Goal: Book appointment/travel/reservation

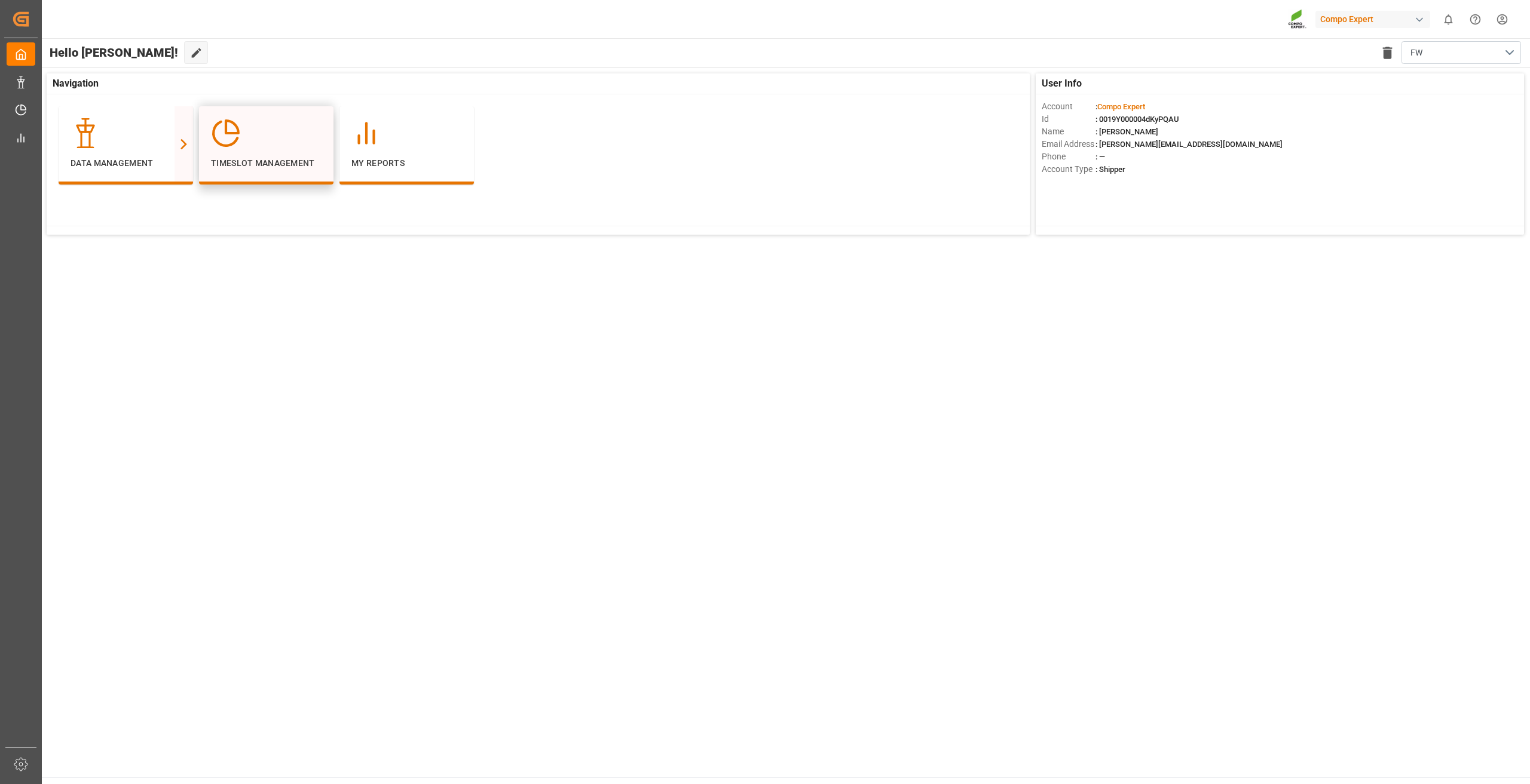
click at [246, 140] on div at bounding box center [266, 133] width 110 height 30
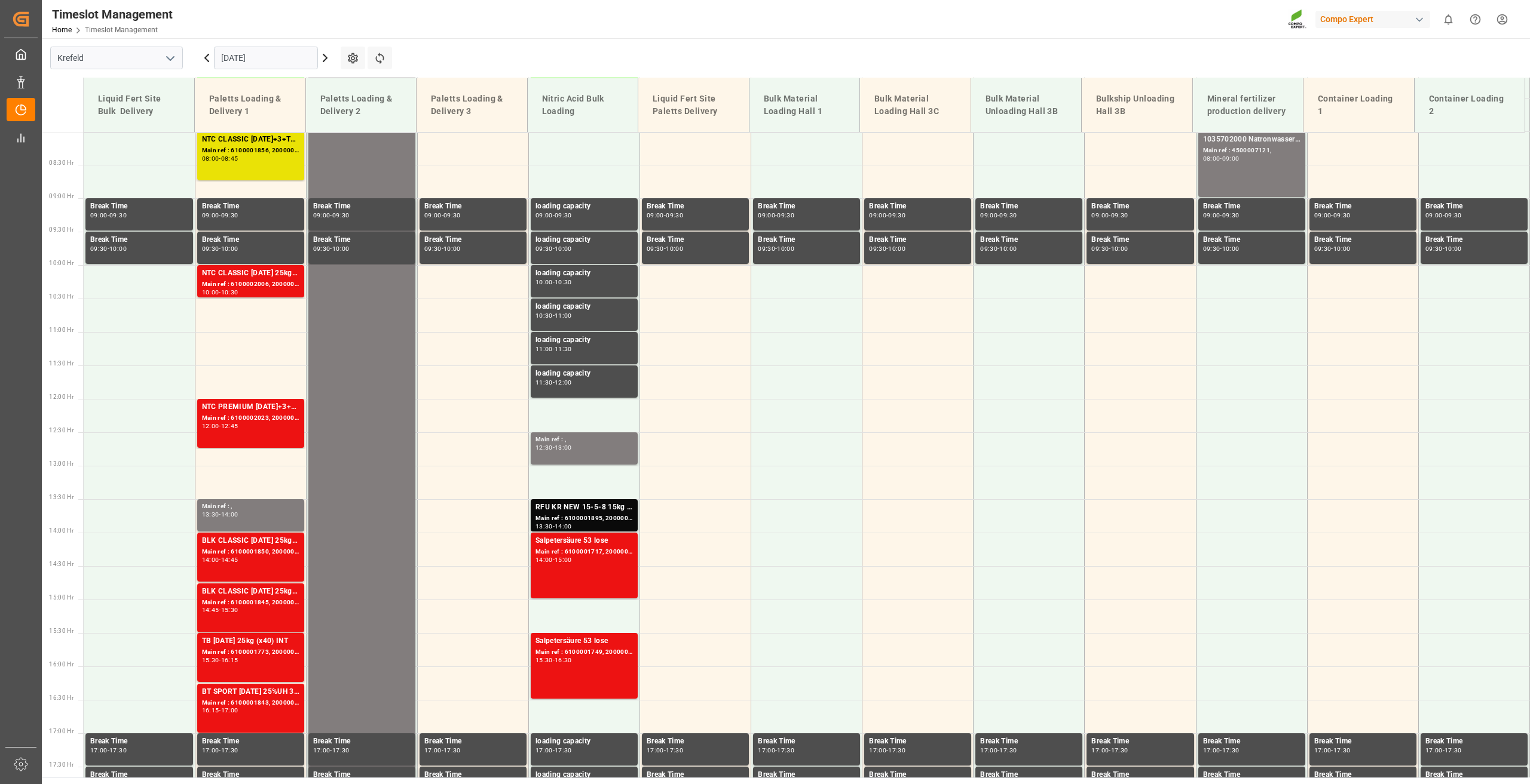
scroll to position [540, 0]
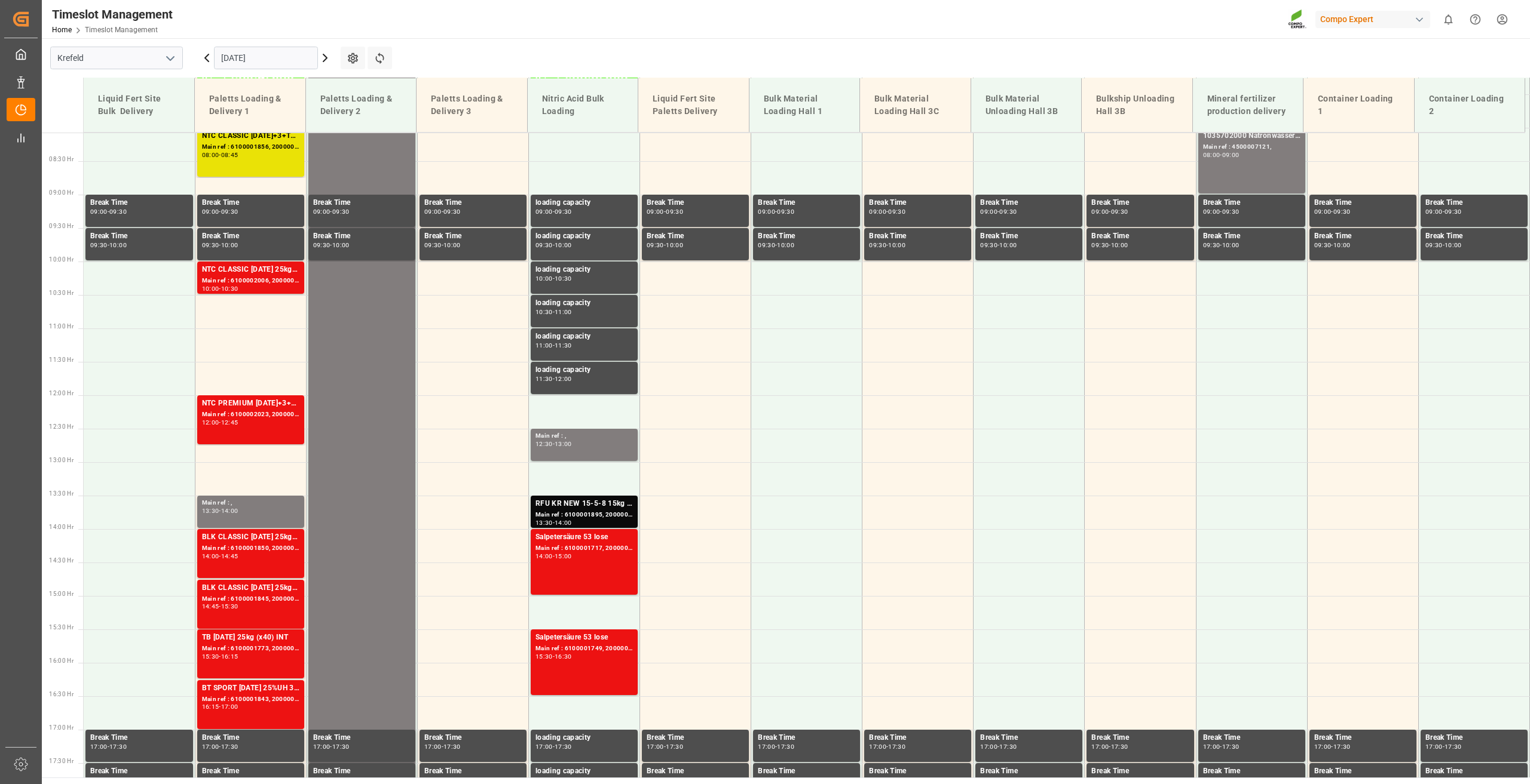
click at [249, 58] on input "[DATE]" at bounding box center [266, 58] width 104 height 22
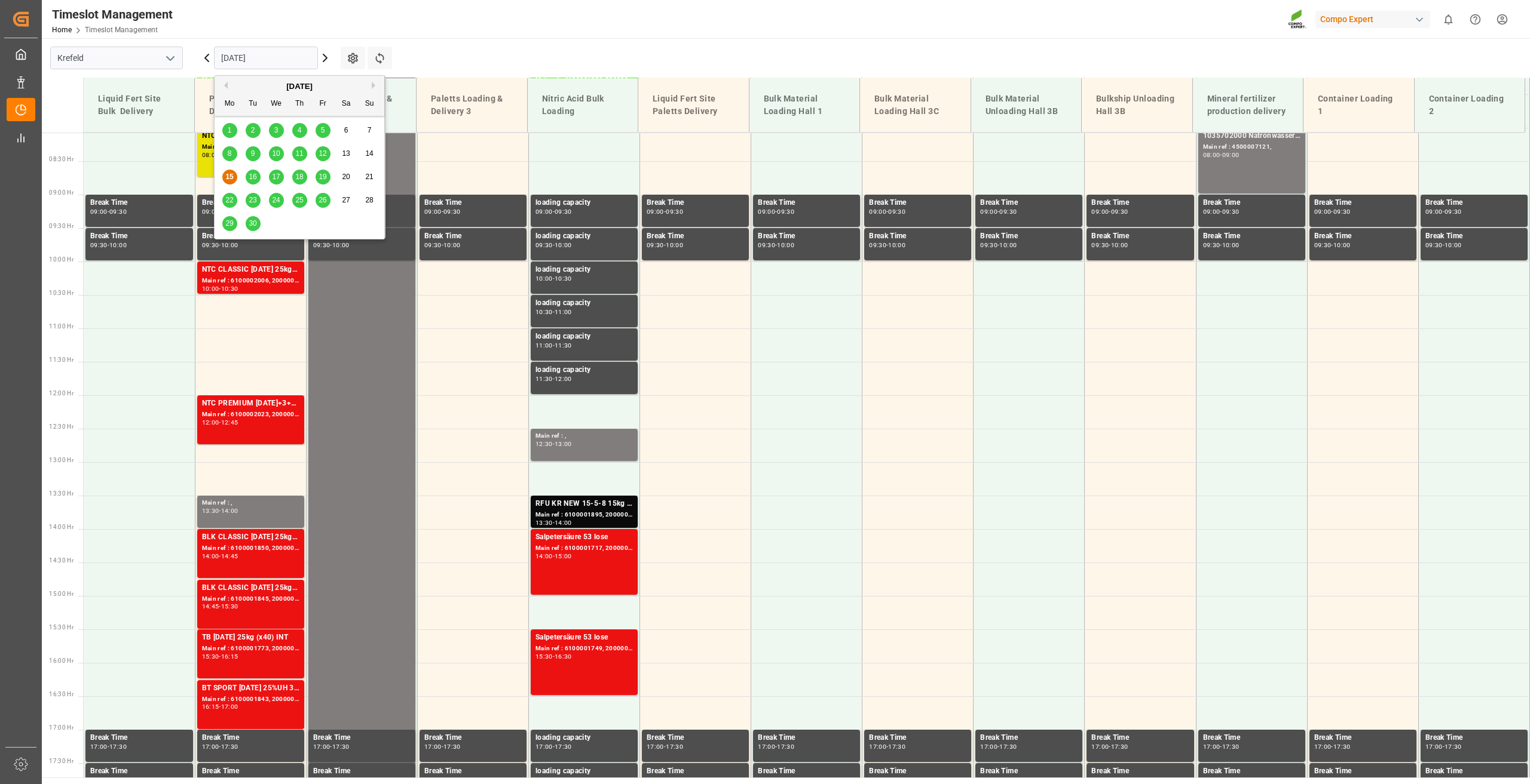
click at [295, 177] on div "18" at bounding box center [299, 177] width 15 height 14
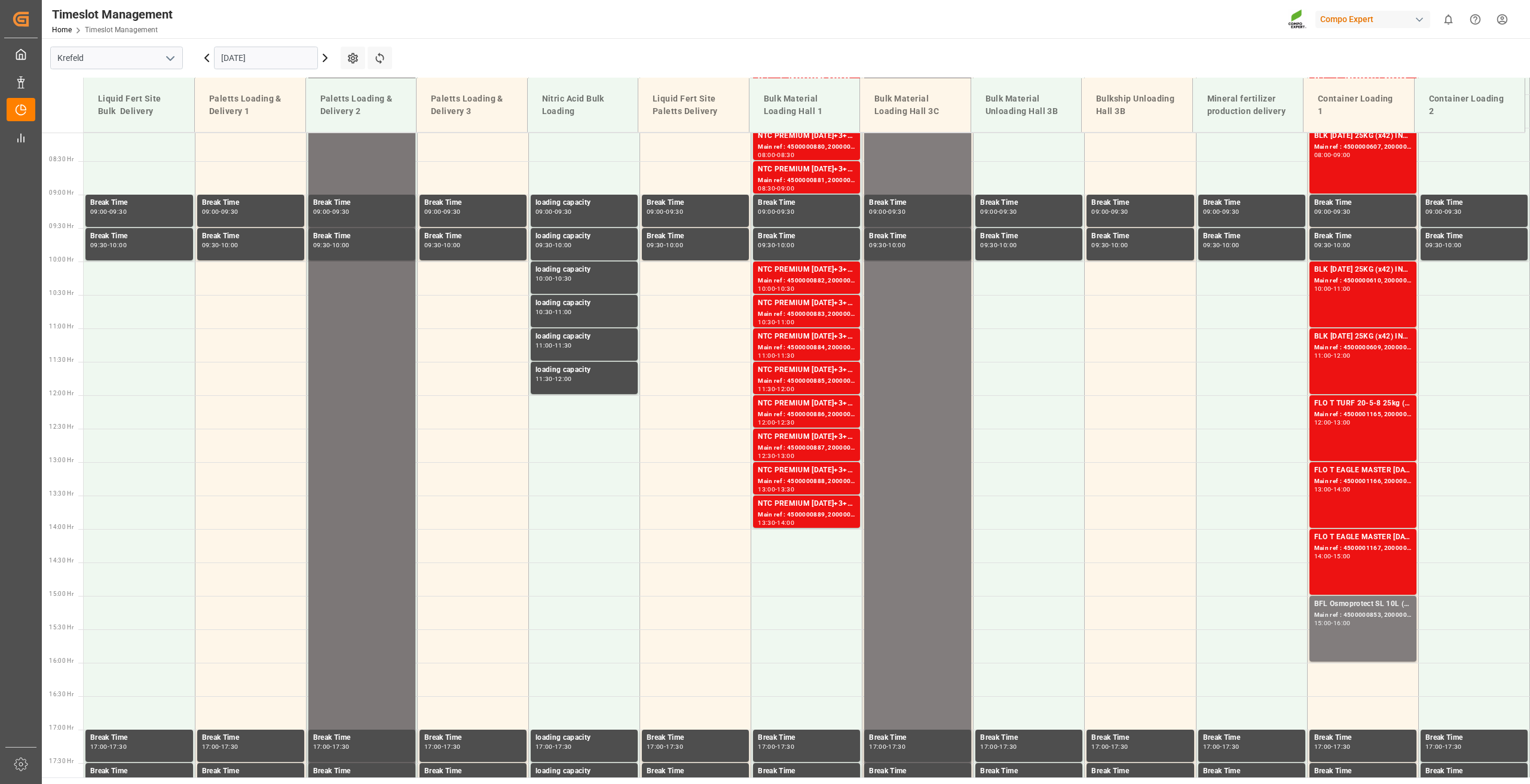
scroll to position [301, 0]
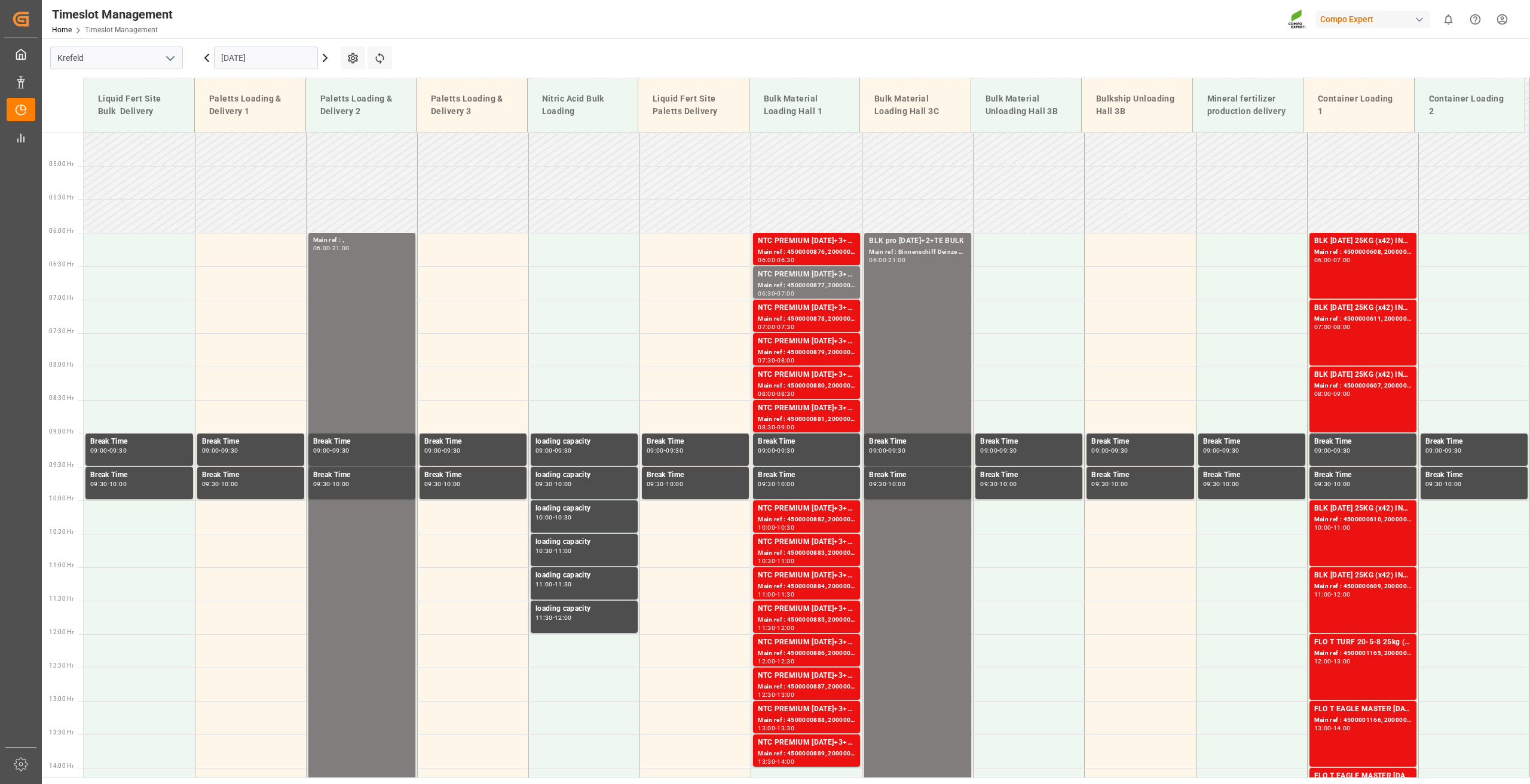
click at [252, 64] on input "[DATE]" at bounding box center [266, 58] width 104 height 22
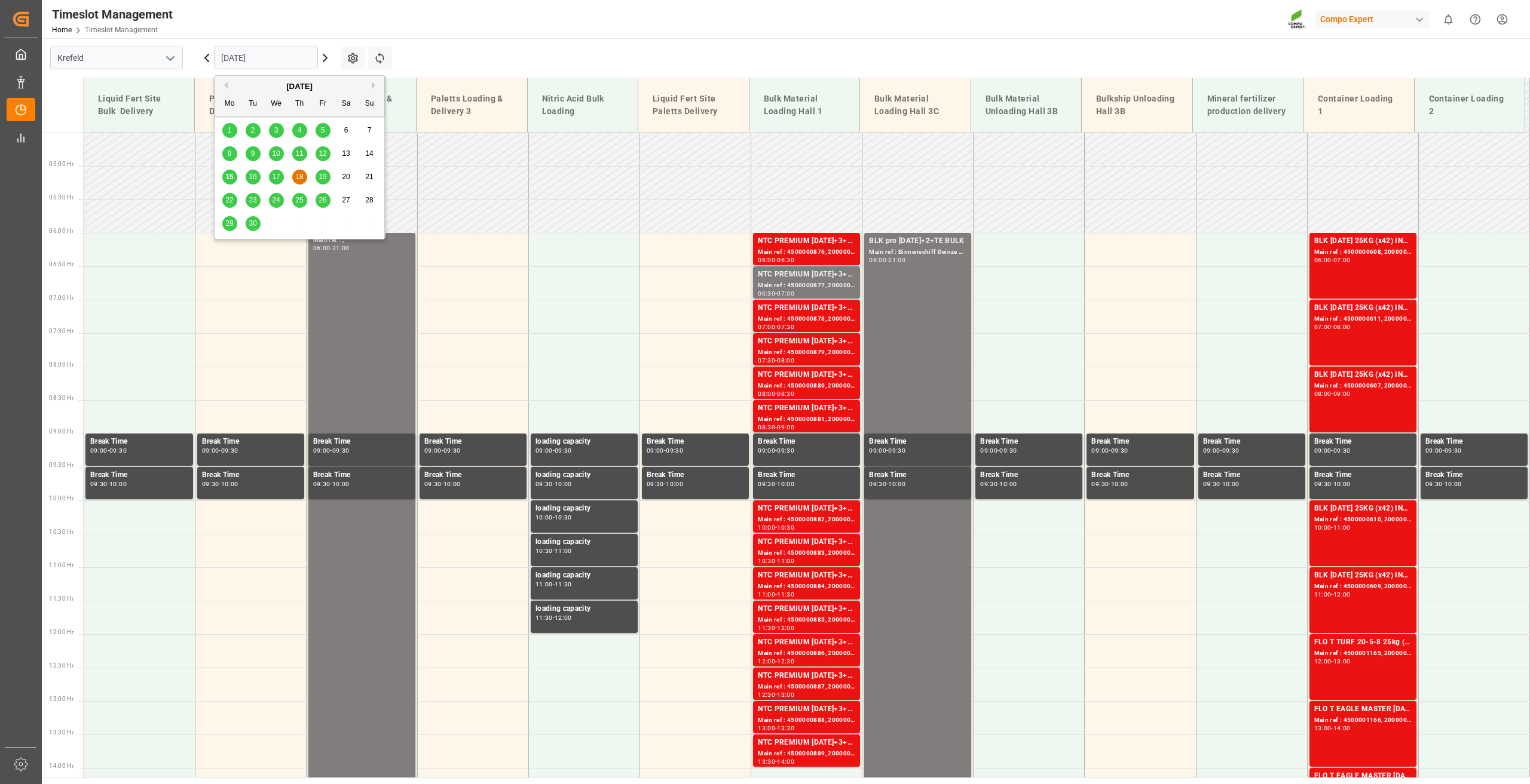
click at [324, 178] on span "19" at bounding box center [322, 177] width 8 height 9
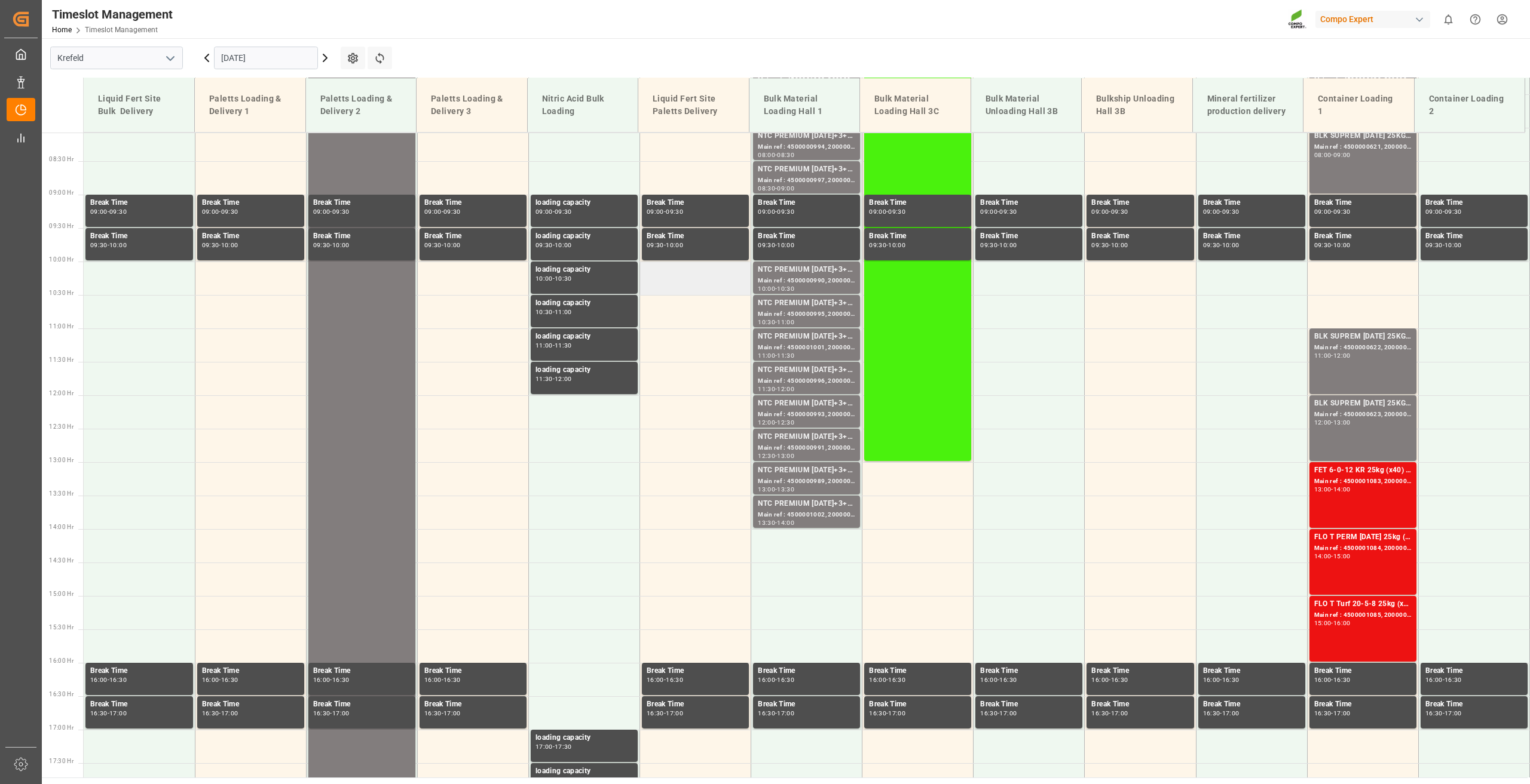
scroll to position [122, 0]
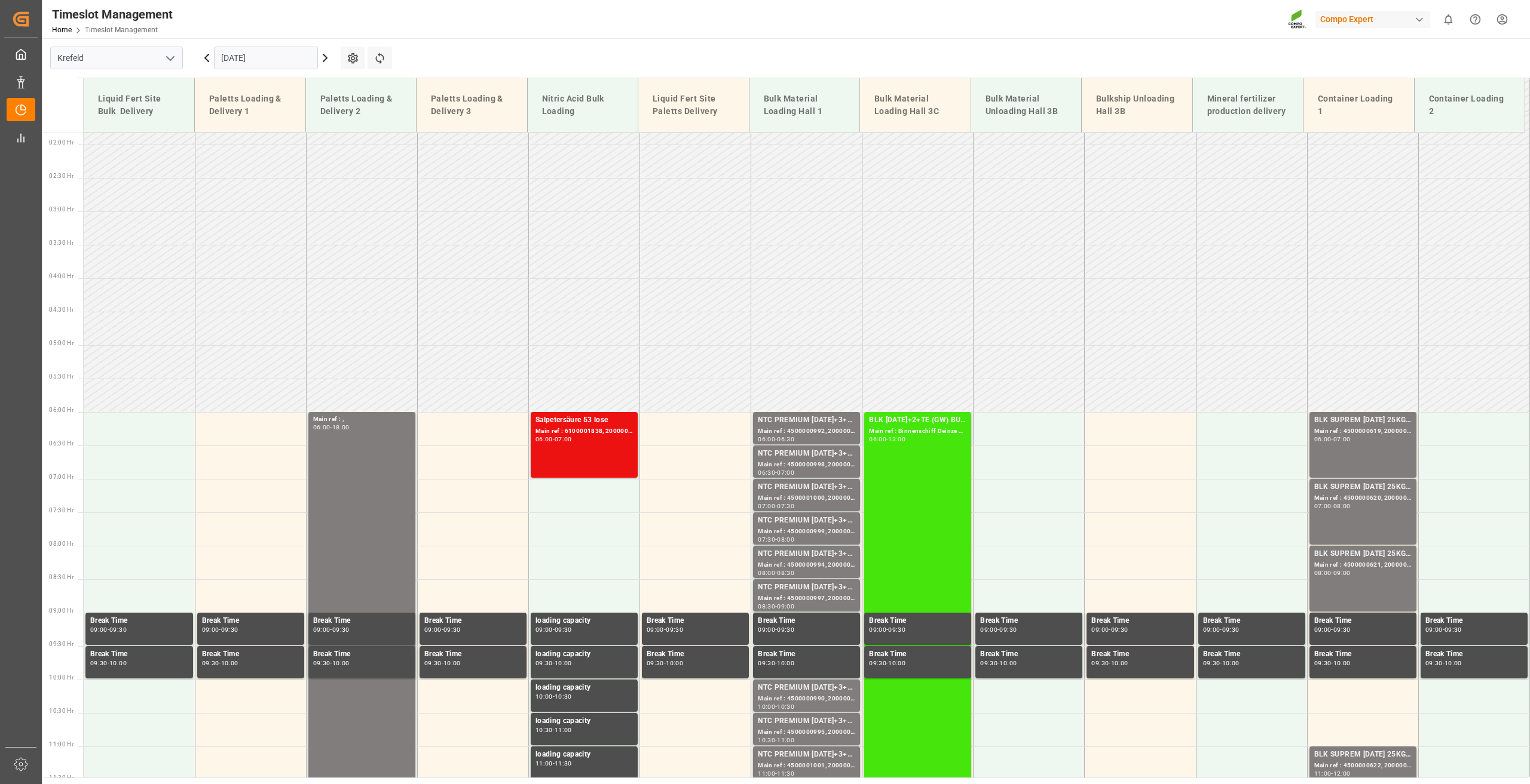
click at [896, 480] on div "BLK [DATE]+2+TE (GW) BULK Main ref : Binnenschiff Deinze [DATE] 06:00 - 13:00" at bounding box center [917, 645] width 97 height 462
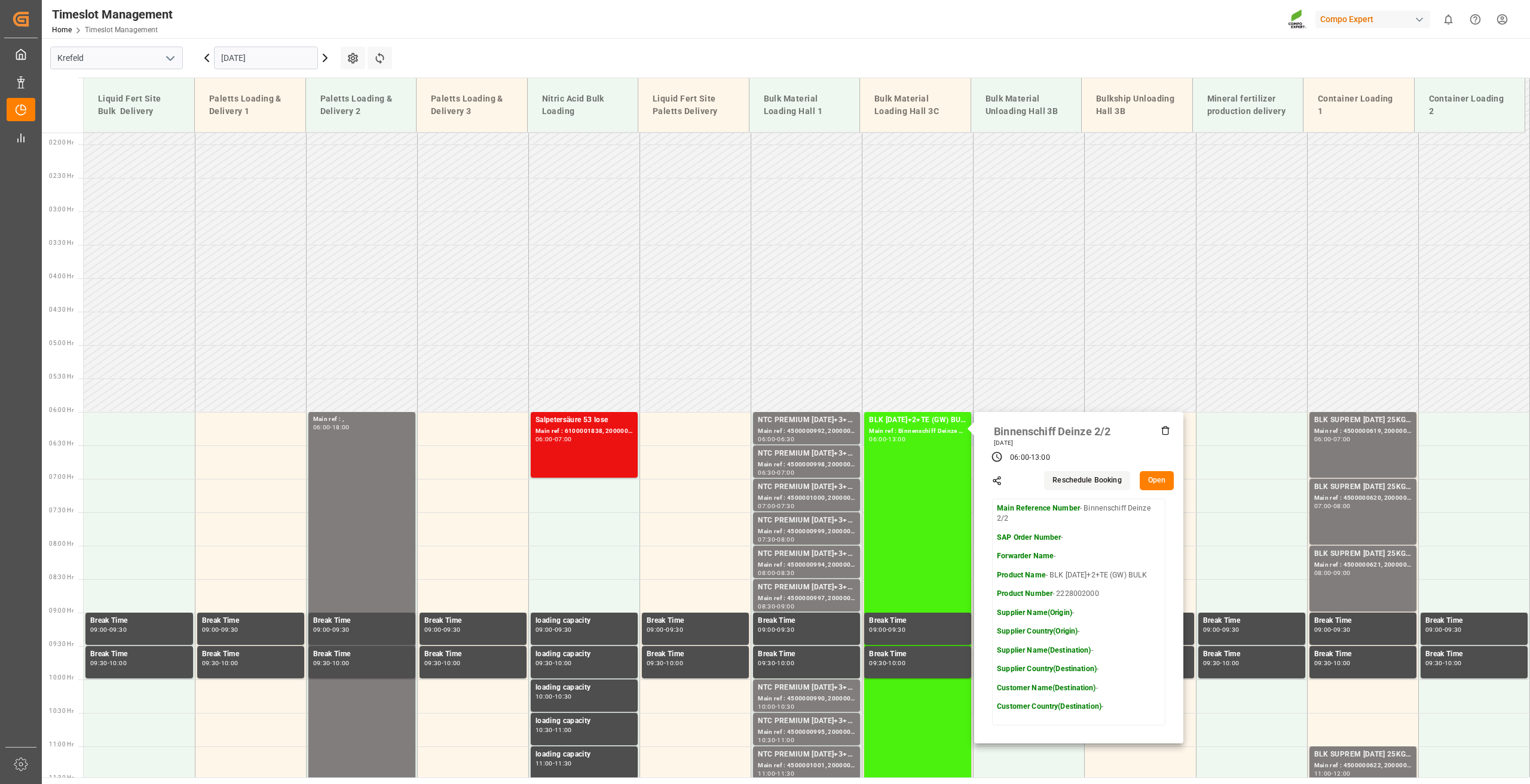
click at [1147, 479] on button "Open" at bounding box center [1157, 481] width 35 height 19
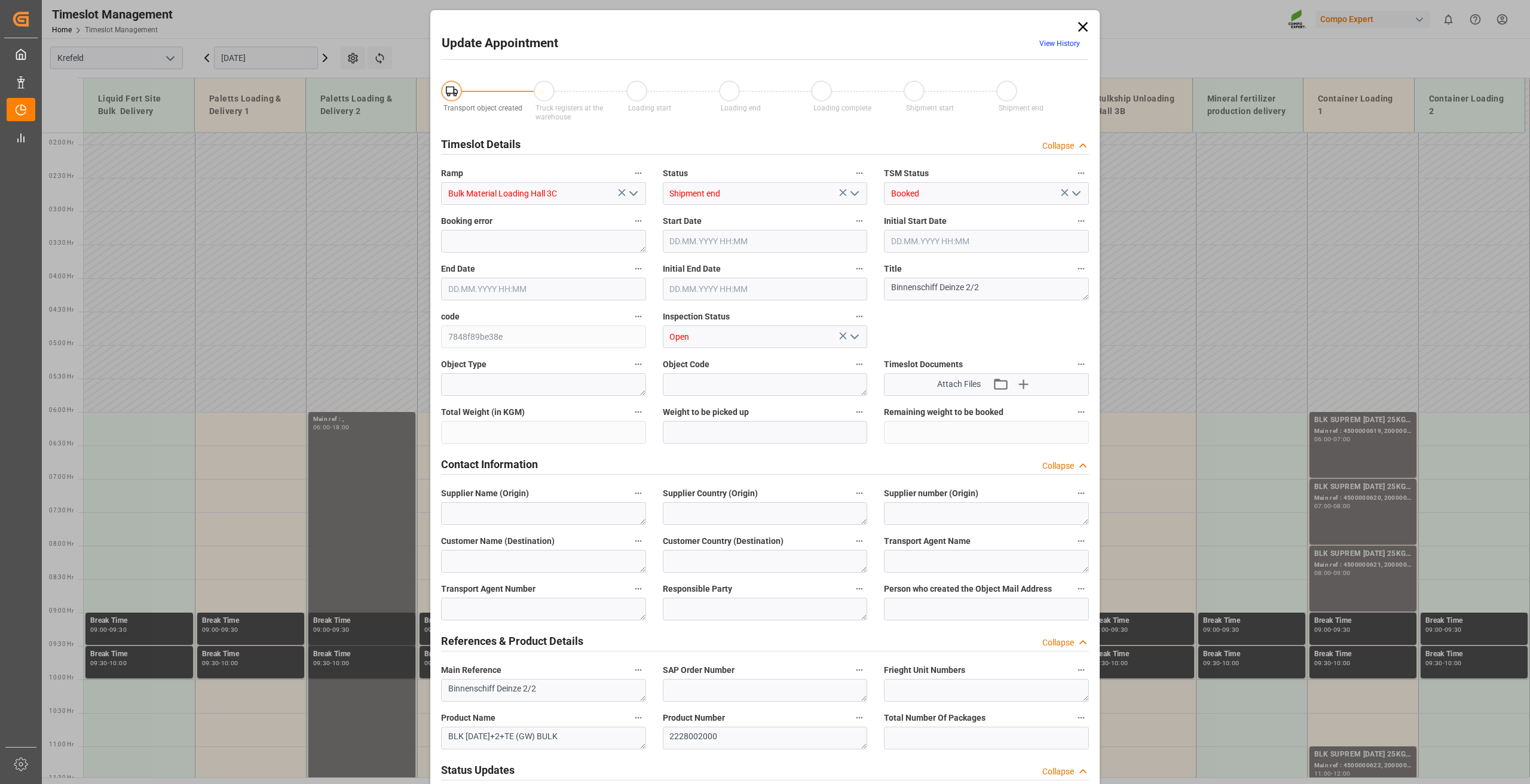
type input "400000"
type input "[DATE] 06:00"
type input "[DATE] 13:00"
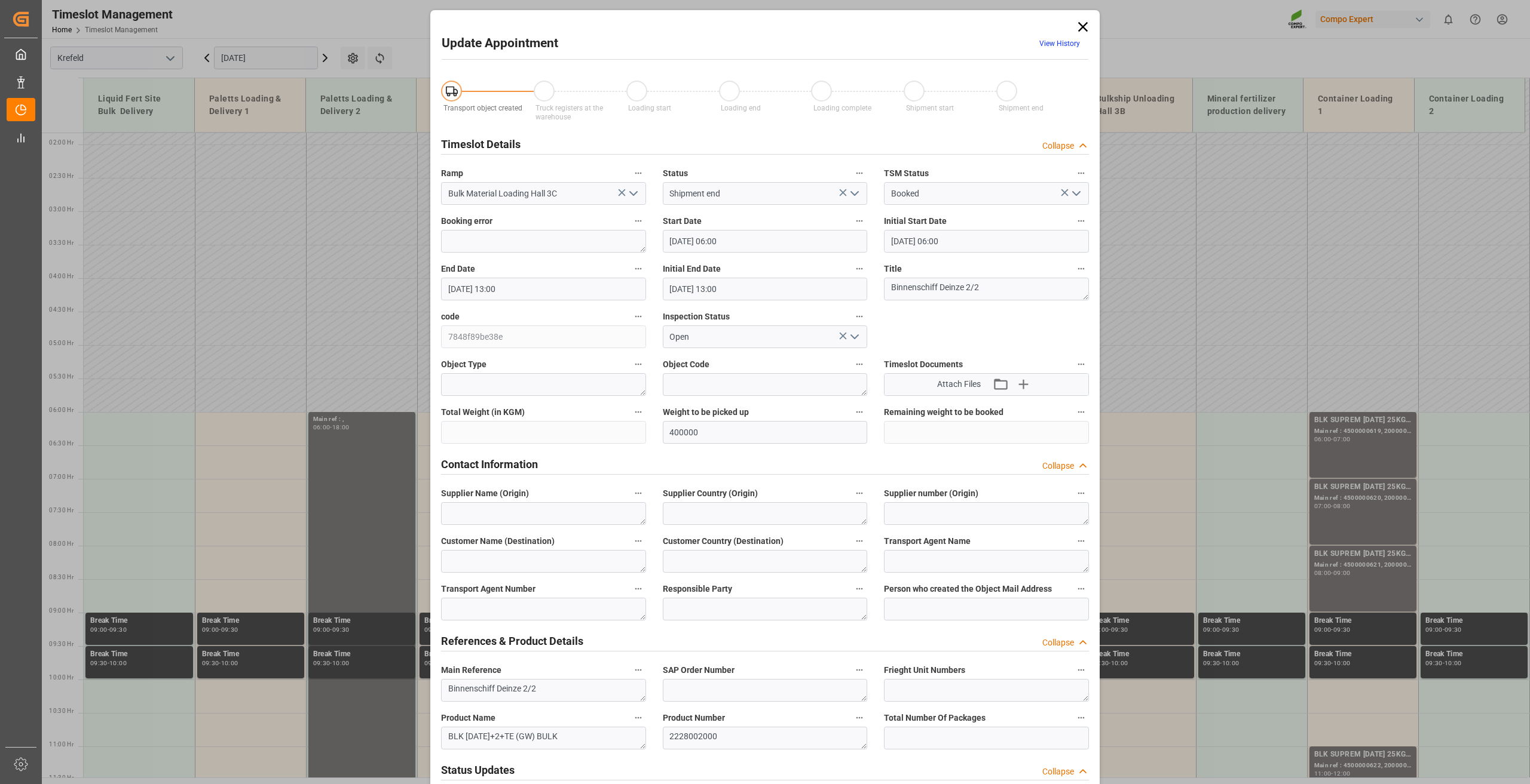
type input "[DATE] 07:02"
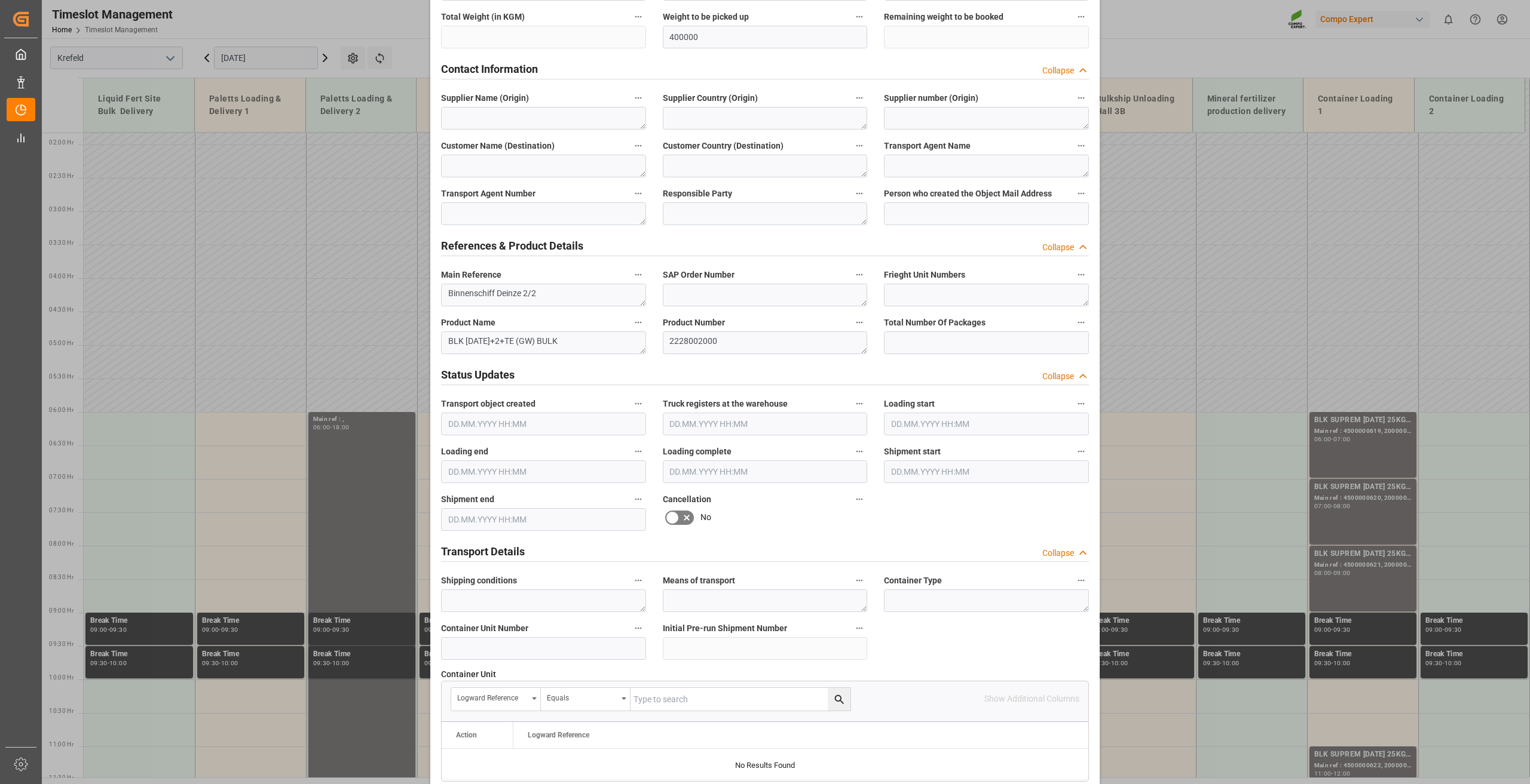
scroll to position [0, 0]
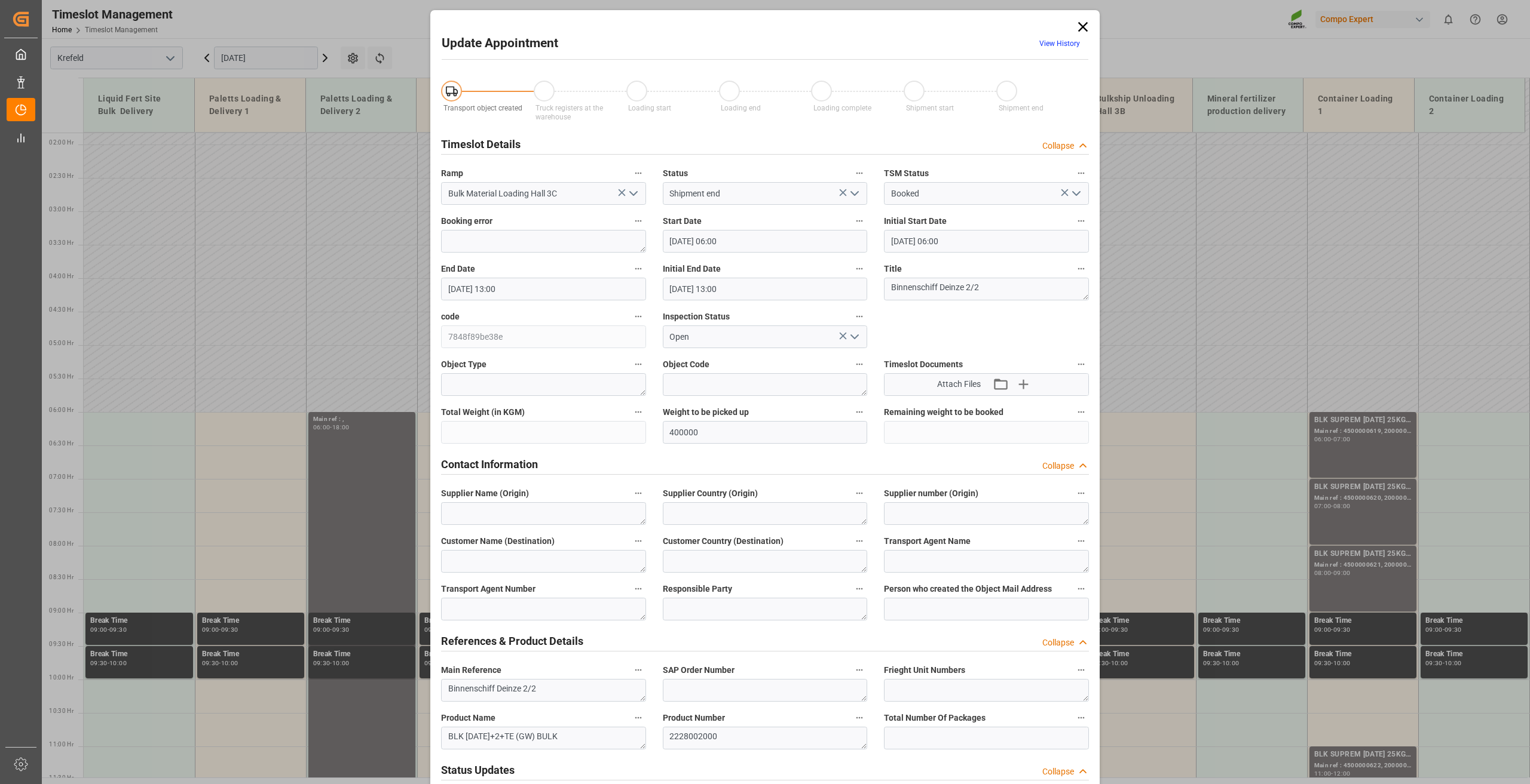
click at [1079, 25] on icon at bounding box center [1082, 27] width 9 height 9
